Goal: Navigation & Orientation: Find specific page/section

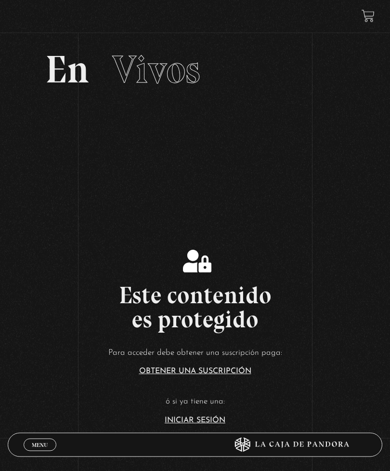
scroll to position [21, 0]
click at [208, 340] on link "Iniciar Sesión" at bounding box center [195, 420] width 61 height 8
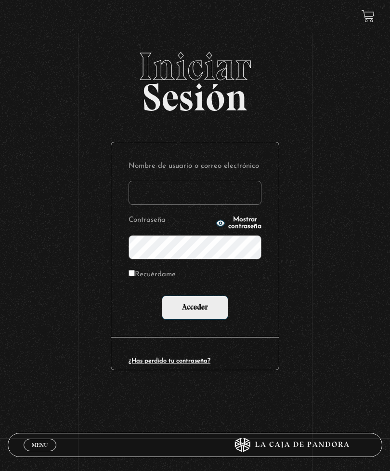
type input "moralesalina98@gmail.com"
click at [195, 309] on input "Acceder" at bounding box center [195, 307] width 66 height 24
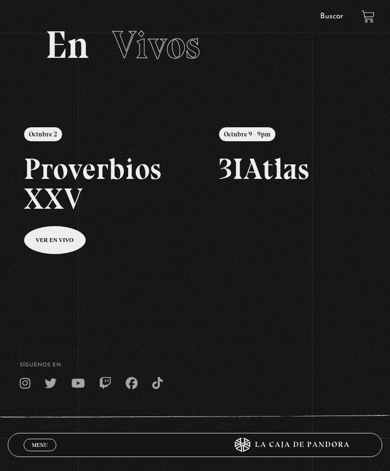
scroll to position [48, 0]
